Goal: Task Accomplishment & Management: Complete application form

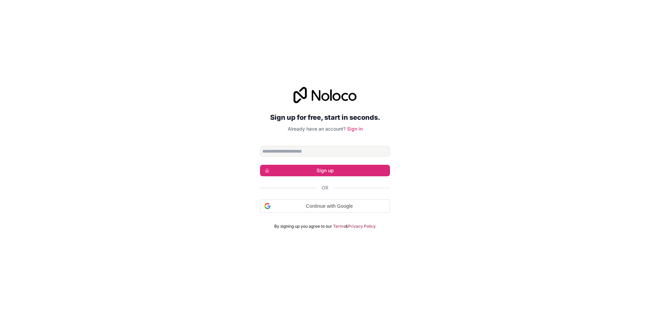
click at [303, 149] on input "Email address" at bounding box center [325, 151] width 130 height 11
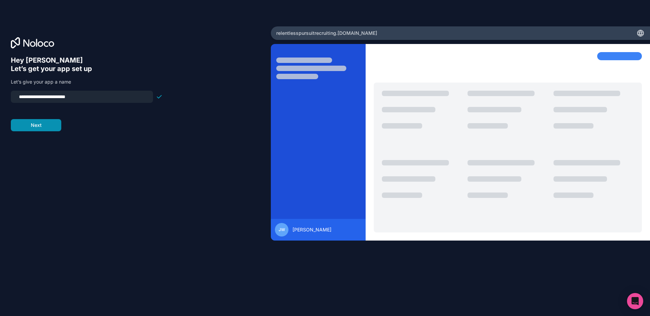
click at [36, 125] on button "Next" at bounding box center [36, 125] width 50 height 12
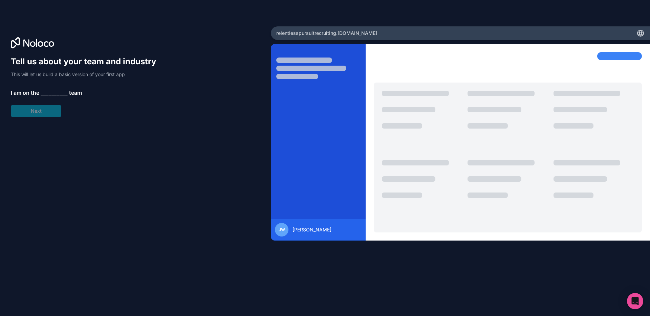
click at [44, 90] on span "__________" at bounding box center [54, 93] width 27 height 8
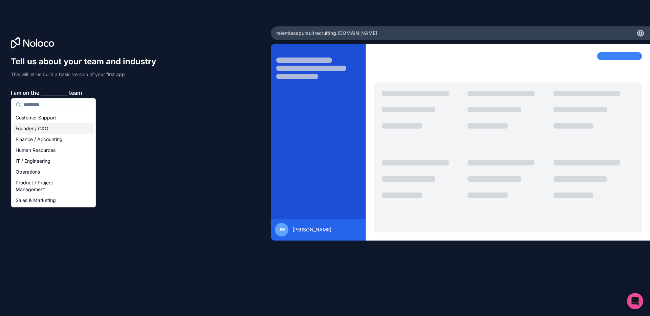
click at [38, 128] on div "Founder / CXO" at bounding box center [53, 128] width 81 height 11
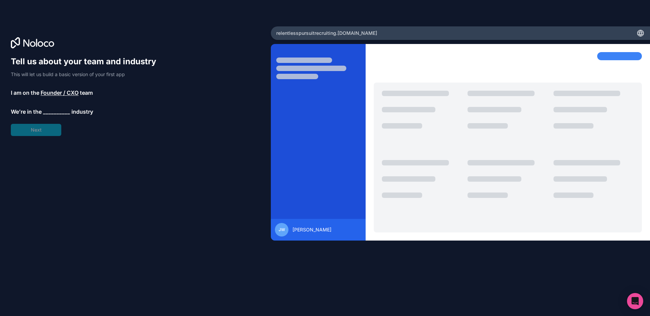
click at [35, 131] on div "Tell us about your team and industry This will let us build a basic version of …" at bounding box center [87, 96] width 152 height 80
click at [49, 115] on span "__________" at bounding box center [56, 112] width 27 height 8
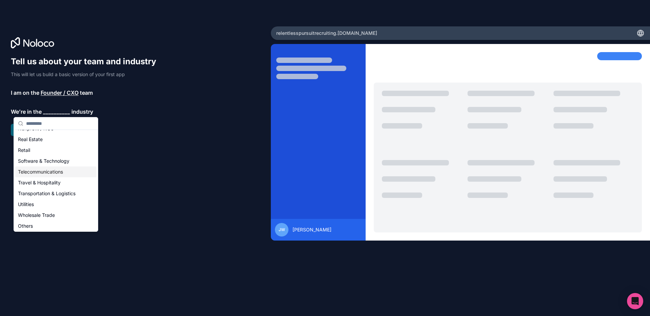
scroll to position [139, 0]
click at [42, 160] on div "Software & Technology" at bounding box center [55, 159] width 81 height 11
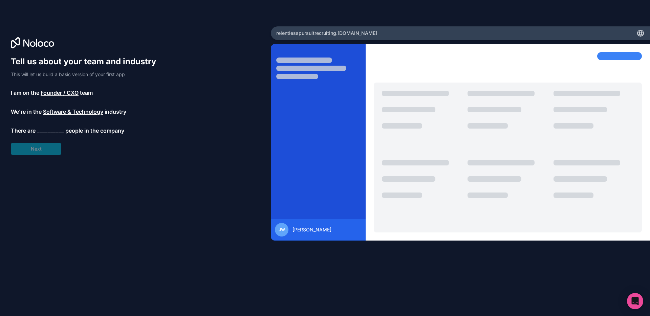
click at [48, 130] on span "__________" at bounding box center [50, 131] width 27 height 8
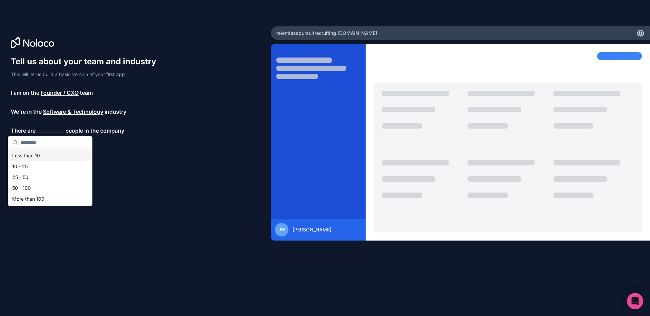
click at [37, 155] on div "Less than 10" at bounding box center [49, 155] width 81 height 11
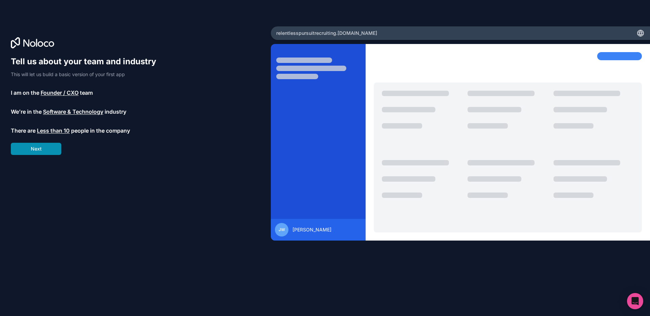
click at [43, 149] on button "Next" at bounding box center [36, 149] width 50 height 12
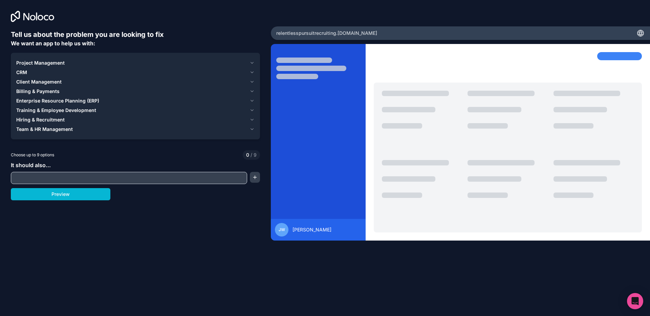
click at [252, 64] on icon "button" at bounding box center [251, 62] width 5 height 5
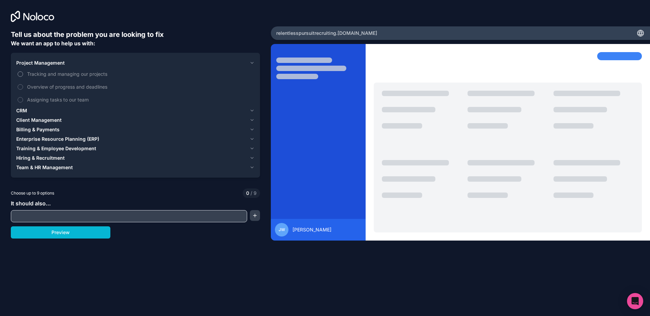
click at [20, 74] on button "Tracking and managing our projects" at bounding box center [20, 73] width 5 height 5
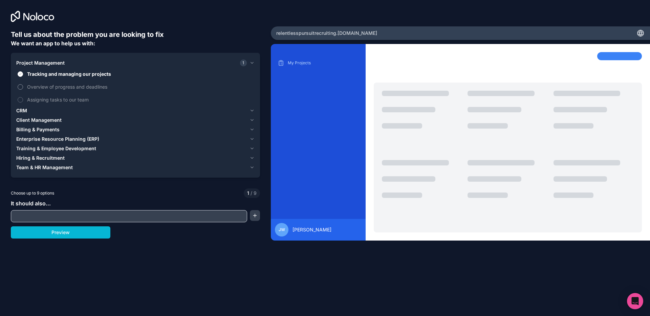
click at [20, 86] on button "Overview of progress and deadlines" at bounding box center [20, 86] width 5 height 5
click at [20, 100] on button "Assigning tasks to our team" at bounding box center [20, 99] width 5 height 5
click at [248, 112] on button "CRM" at bounding box center [135, 110] width 238 height 9
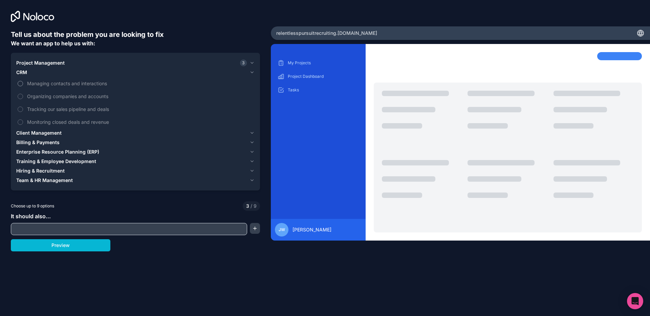
click at [19, 85] on button "Managing contacts and interactions" at bounding box center [20, 83] width 5 height 5
click at [19, 96] on button "Organizing companies and accounts" at bounding box center [20, 96] width 5 height 5
click at [20, 111] on button "Tracking our sales pipeline and deals" at bounding box center [20, 109] width 5 height 5
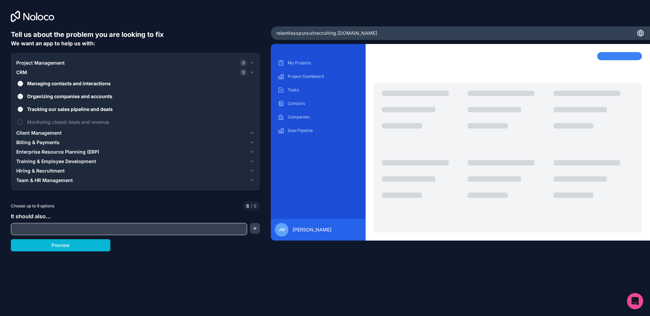
click at [21, 111] on button "Tracking our sales pipeline and deals" at bounding box center [20, 109] width 5 height 5
click at [21, 108] on button "Tracking our sales pipeline and deals" at bounding box center [20, 109] width 5 height 5
click at [20, 123] on button "Monitoring closed deals and revenue" at bounding box center [20, 121] width 5 height 5
click at [253, 133] on icon "button" at bounding box center [251, 132] width 3 height 1
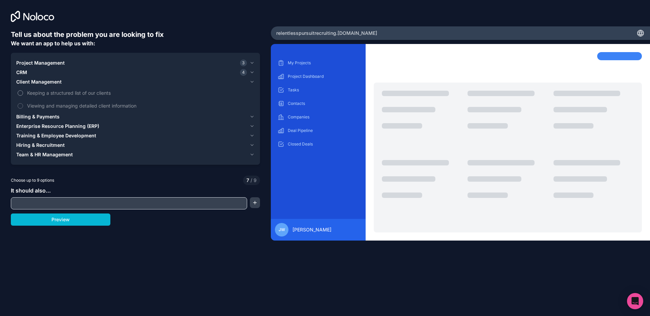
click at [20, 94] on button "Keeping a structured list of our clients" at bounding box center [20, 92] width 5 height 5
click at [19, 106] on button "Viewing and managing detailed client information" at bounding box center [20, 105] width 5 height 5
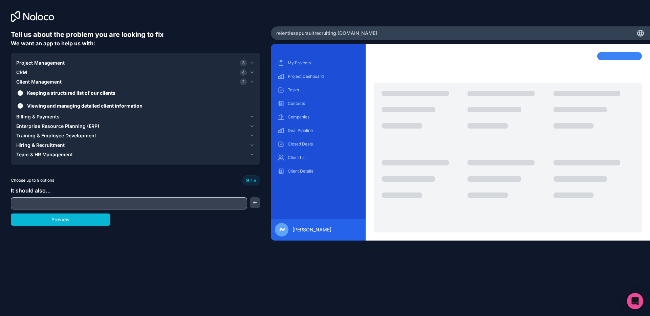
click at [24, 70] on span "CRM" at bounding box center [21, 72] width 11 height 7
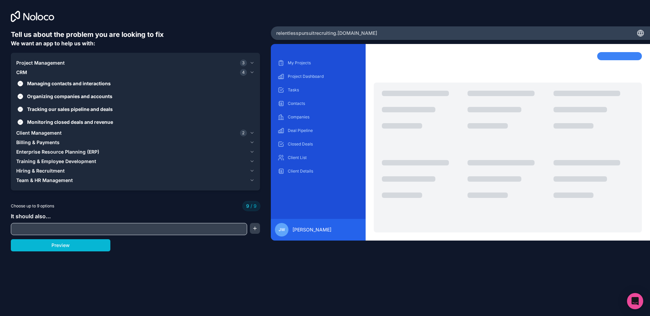
click at [21, 109] on button "Tracking our sales pipeline and deals" at bounding box center [20, 109] width 5 height 5
click at [21, 124] on button "Monitoring closed deals and revenue" at bounding box center [20, 121] width 5 height 5
click at [44, 143] on span "Billing & Payments" at bounding box center [37, 142] width 43 height 7
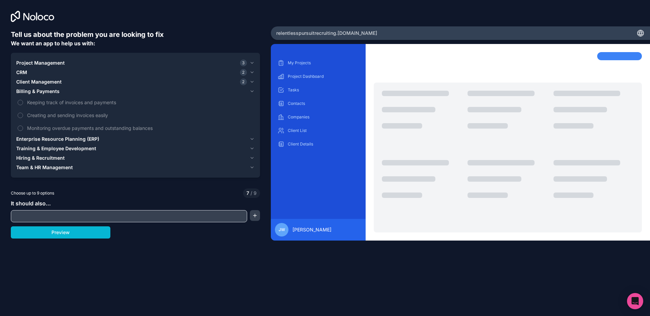
click at [40, 137] on span "Enterprise Resource Planning (ERP)" at bounding box center [57, 139] width 83 height 7
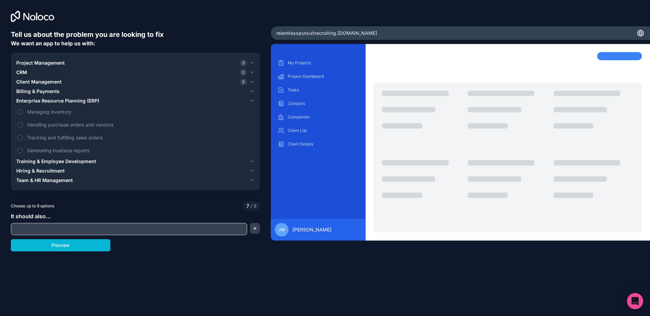
click at [45, 100] on span "Enterprise Resource Planning (ERP)" at bounding box center [57, 100] width 83 height 7
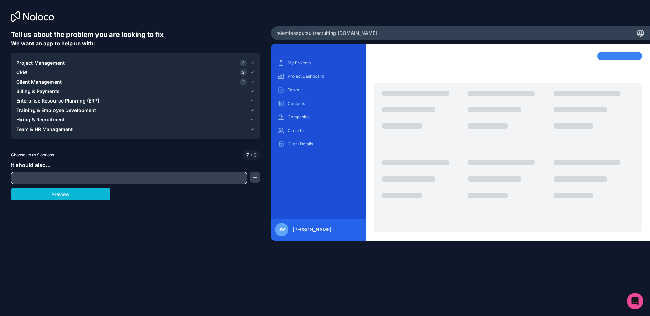
click at [44, 108] on span "Training & Employee Development" at bounding box center [56, 110] width 80 height 7
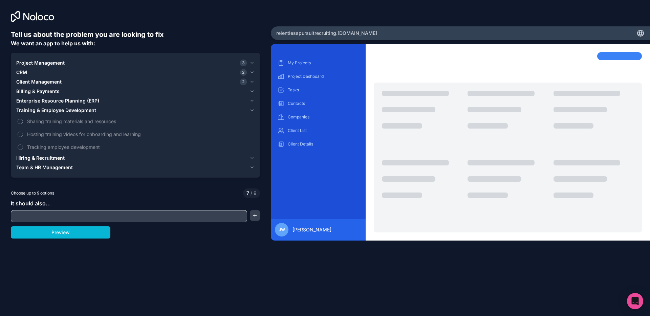
click at [46, 121] on span "Sharing training materials and resources" at bounding box center [140, 121] width 226 height 7
click at [23, 121] on button "Sharing training materials and resources" at bounding box center [20, 121] width 5 height 5
click at [42, 133] on span "Hosting training videos for onboarding and learning" at bounding box center [140, 134] width 226 height 7
click at [23, 133] on button "Hosting training videos for onboarding and learning" at bounding box center [20, 134] width 5 height 5
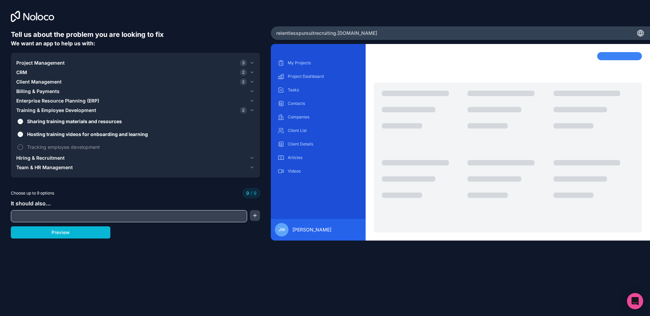
click at [44, 148] on span "Tracking employee development" at bounding box center [140, 147] width 226 height 7
click at [41, 147] on span "Tracking employee development" at bounding box center [140, 147] width 226 height 7
click at [44, 157] on span "Hiring & Recruitment" at bounding box center [40, 158] width 48 height 7
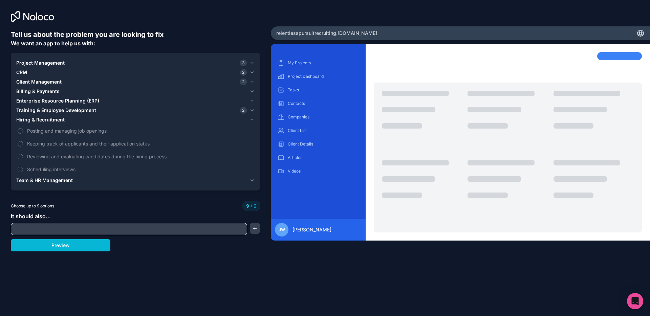
click at [33, 63] on span "Project Management" at bounding box center [40, 63] width 48 height 7
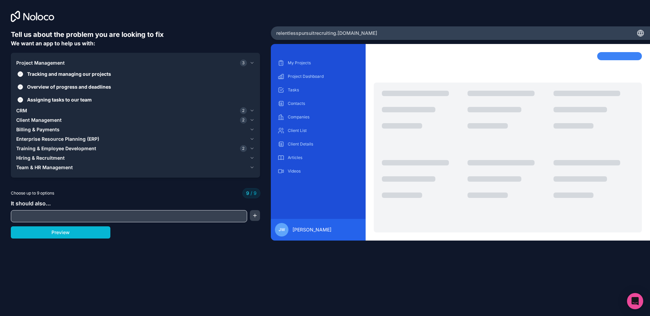
click at [48, 88] on span "Overview of progress and deadlines" at bounding box center [140, 86] width 226 height 7
click at [23, 88] on button "Overview of progress and deadlines" at bounding box center [20, 86] width 5 height 5
click at [23, 109] on span "CRM" at bounding box center [21, 110] width 11 height 7
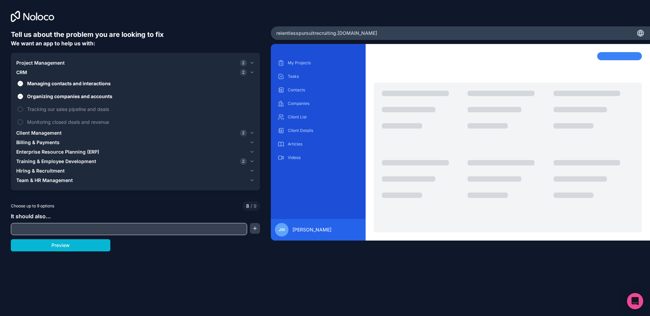
click at [19, 69] on span "CRM" at bounding box center [21, 72] width 11 height 7
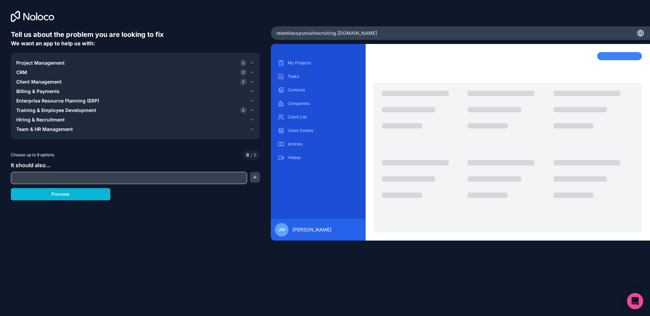
click at [31, 92] on span "Billing & Payments" at bounding box center [37, 91] width 43 height 7
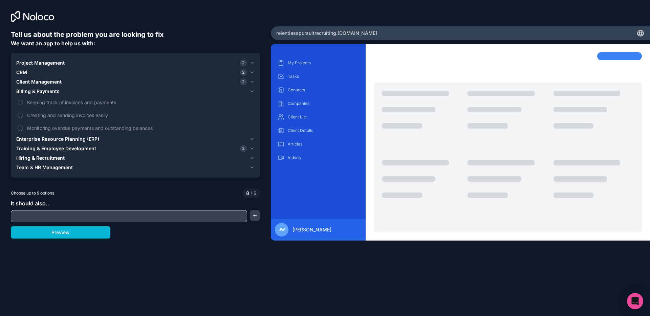
click at [36, 138] on span "Enterprise Resource Planning (ERP)" at bounding box center [57, 139] width 83 height 7
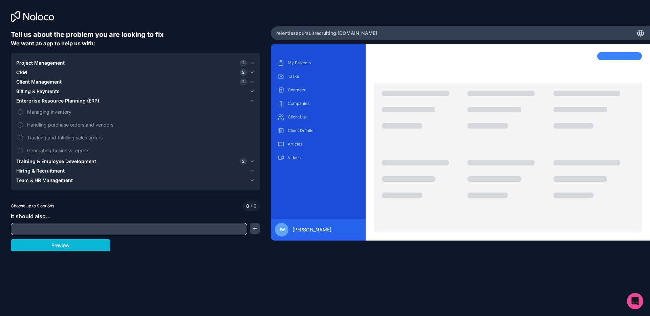
click at [46, 181] on span "Team & HR Management" at bounding box center [44, 180] width 57 height 7
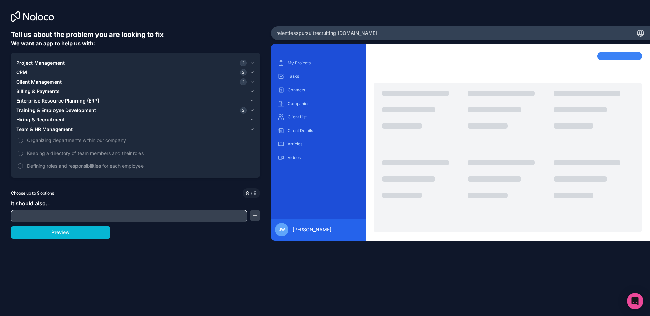
click at [30, 118] on span "Hiring & Recruitment" at bounding box center [40, 119] width 48 height 7
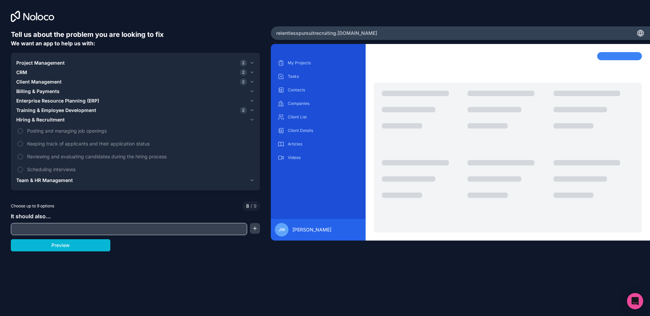
click at [37, 111] on span "Training & Employee Development" at bounding box center [56, 110] width 80 height 7
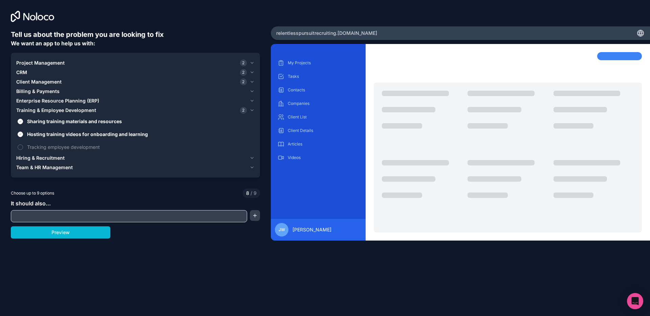
click at [42, 158] on span "Hiring & Recruitment" at bounding box center [40, 158] width 48 height 7
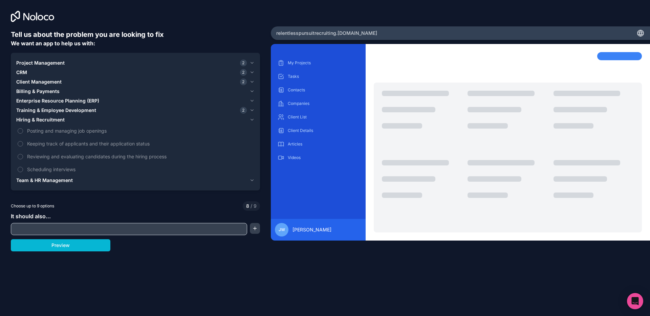
click at [41, 177] on span "Team & HR Management" at bounding box center [44, 180] width 57 height 7
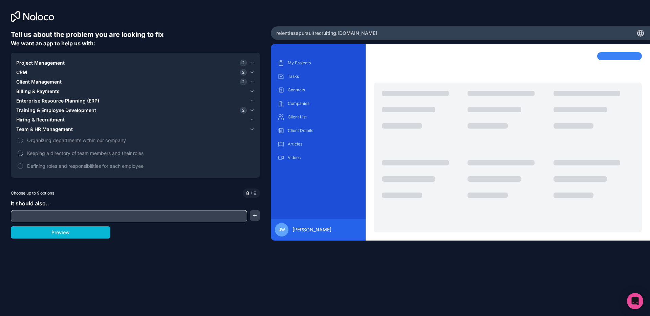
click at [58, 155] on span "Keeping a directory of team members and their roles" at bounding box center [140, 153] width 226 height 7
click at [23, 155] on button "Keeping a directory of team members and their roles" at bounding box center [20, 153] width 5 height 5
click at [51, 167] on span "Defining roles and responsibilities for each employee" at bounding box center [140, 165] width 226 height 7
click at [41, 122] on span "Hiring & Recruitment" at bounding box center [40, 119] width 48 height 7
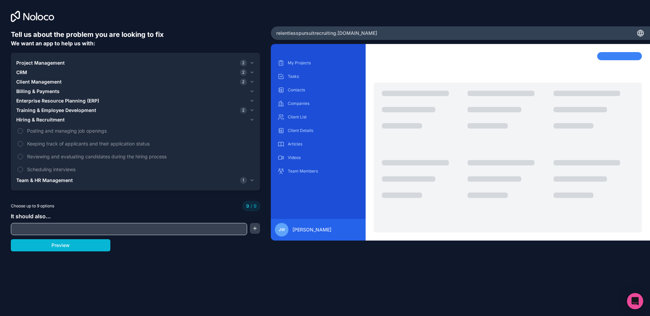
click at [39, 111] on span "Training & Employee Development" at bounding box center [56, 110] width 80 height 7
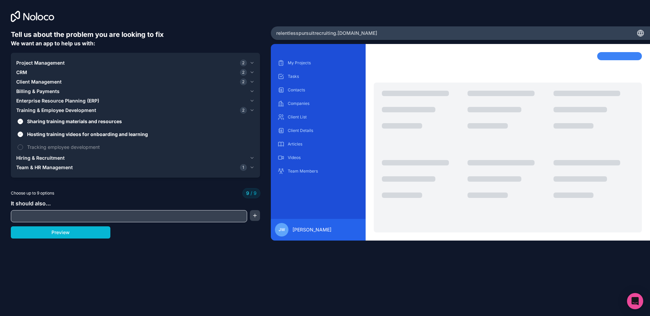
click at [46, 112] on span "Training & Employee Development" at bounding box center [56, 110] width 80 height 7
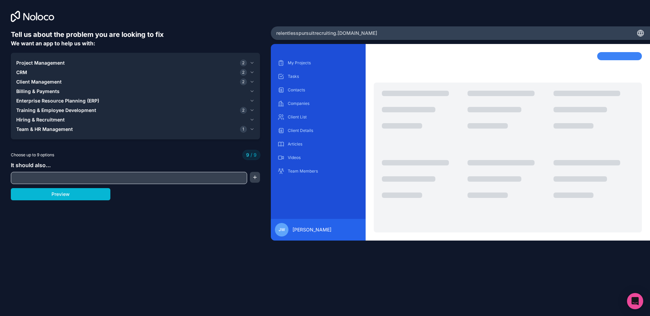
click at [55, 175] on input "text" at bounding box center [129, 177] width 233 height 9
click at [64, 129] on span "Team & HR Management" at bounding box center [44, 129] width 57 height 7
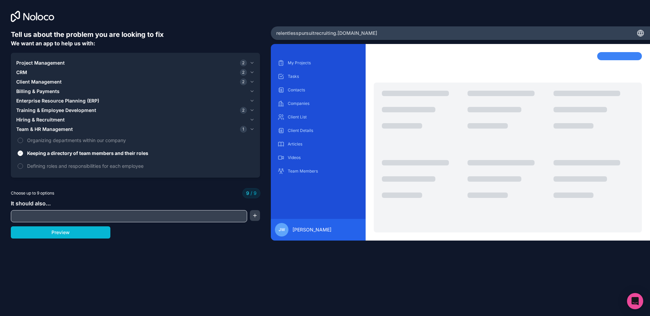
click at [47, 215] on input "text" at bounding box center [129, 216] width 233 height 9
click at [252, 217] on button "button" at bounding box center [255, 215] width 10 height 11
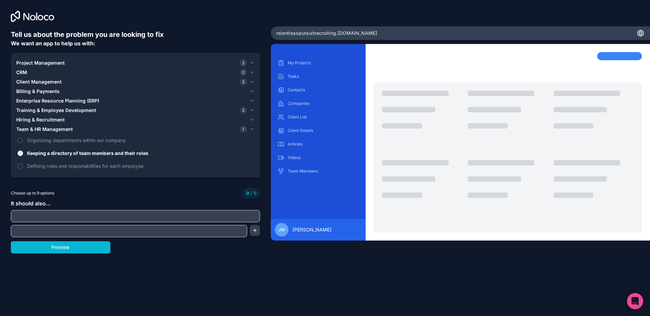
click at [109, 215] on input "text" at bounding box center [136, 216] width 246 height 9
click at [50, 217] on input "text" at bounding box center [136, 216] width 246 height 9
type input "**********"
click at [59, 250] on button "Preview" at bounding box center [61, 247] width 100 height 12
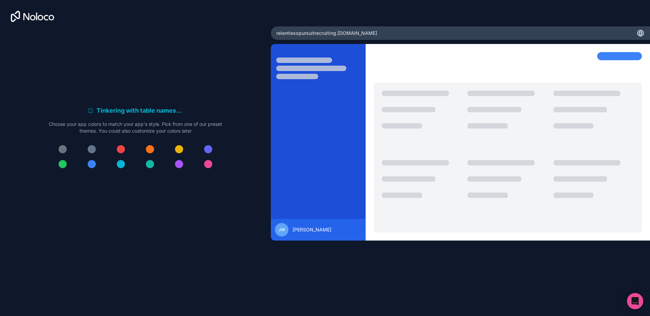
click at [92, 162] on div at bounding box center [92, 164] width 8 height 8
